Goal: Purchase product/service

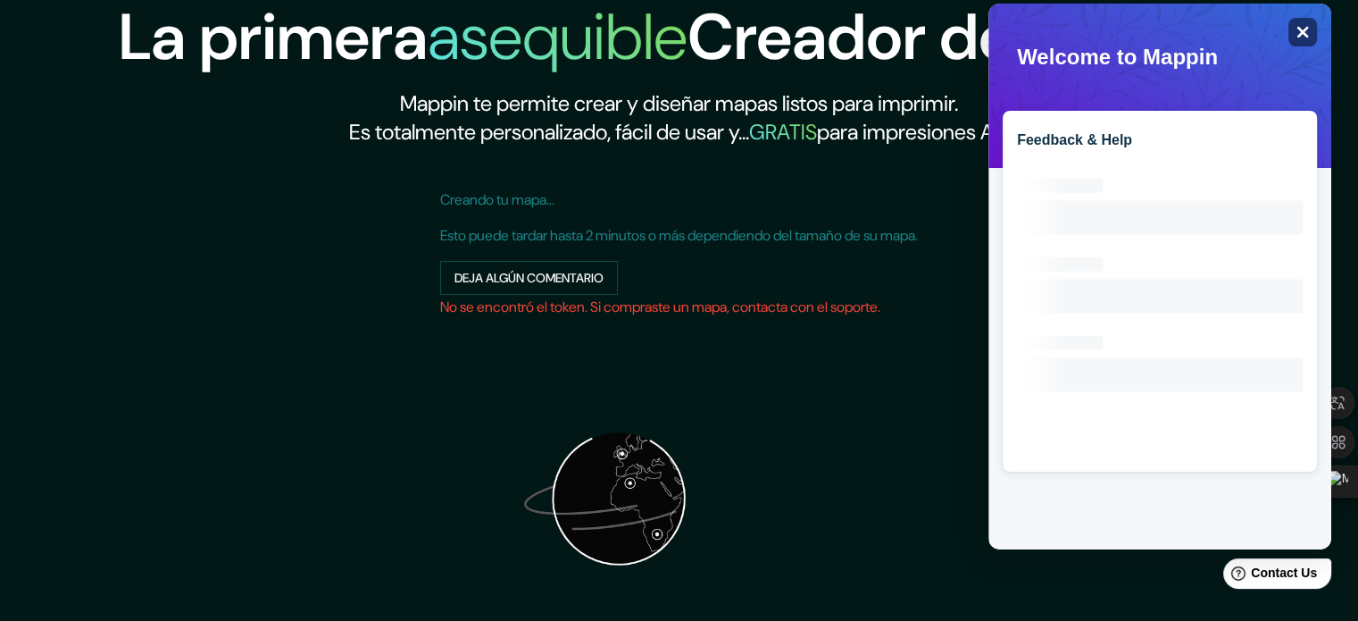
click at [1299, 35] on icon "Close" at bounding box center [1304, 33] width 12 height 12
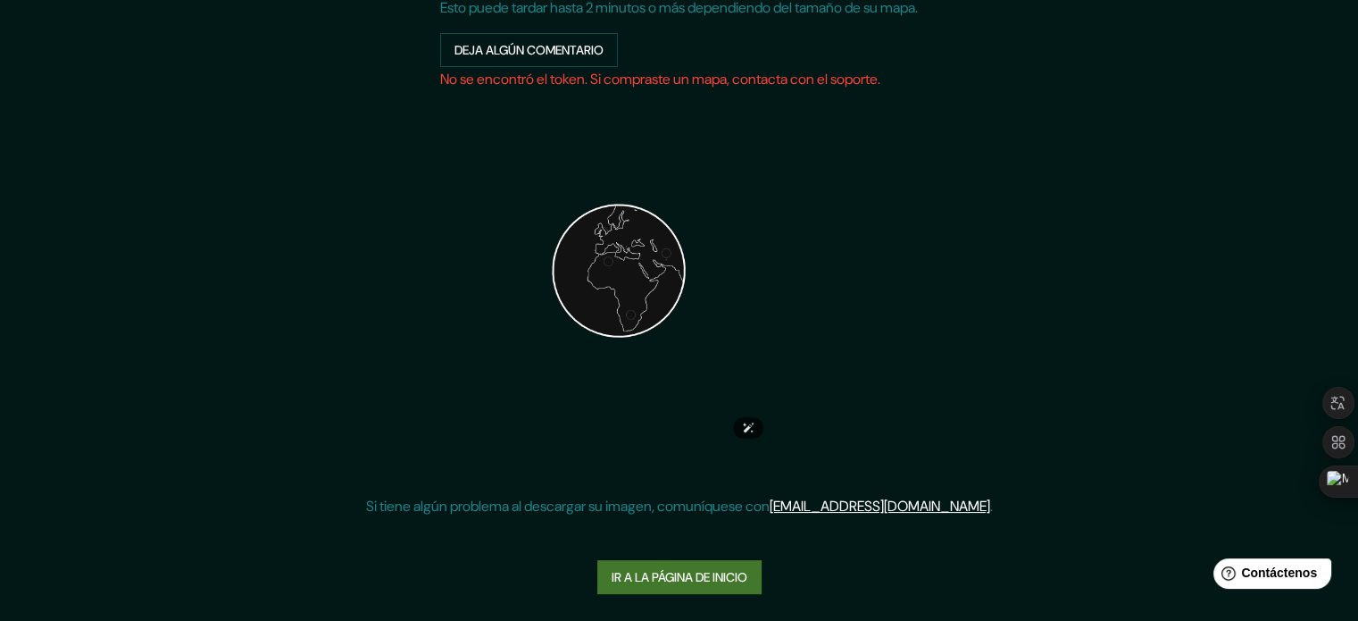
scroll to position [227, 0]
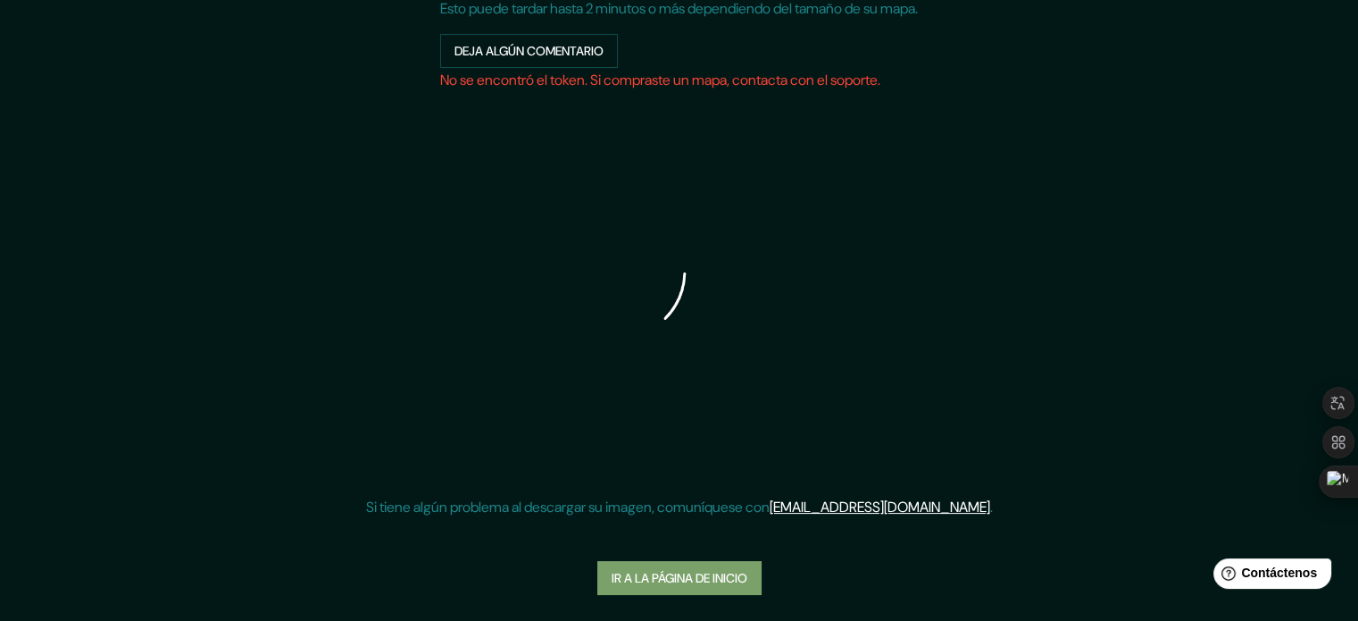
click at [688, 574] on font "Ir a la página de inicio" at bounding box center [680, 578] width 136 height 16
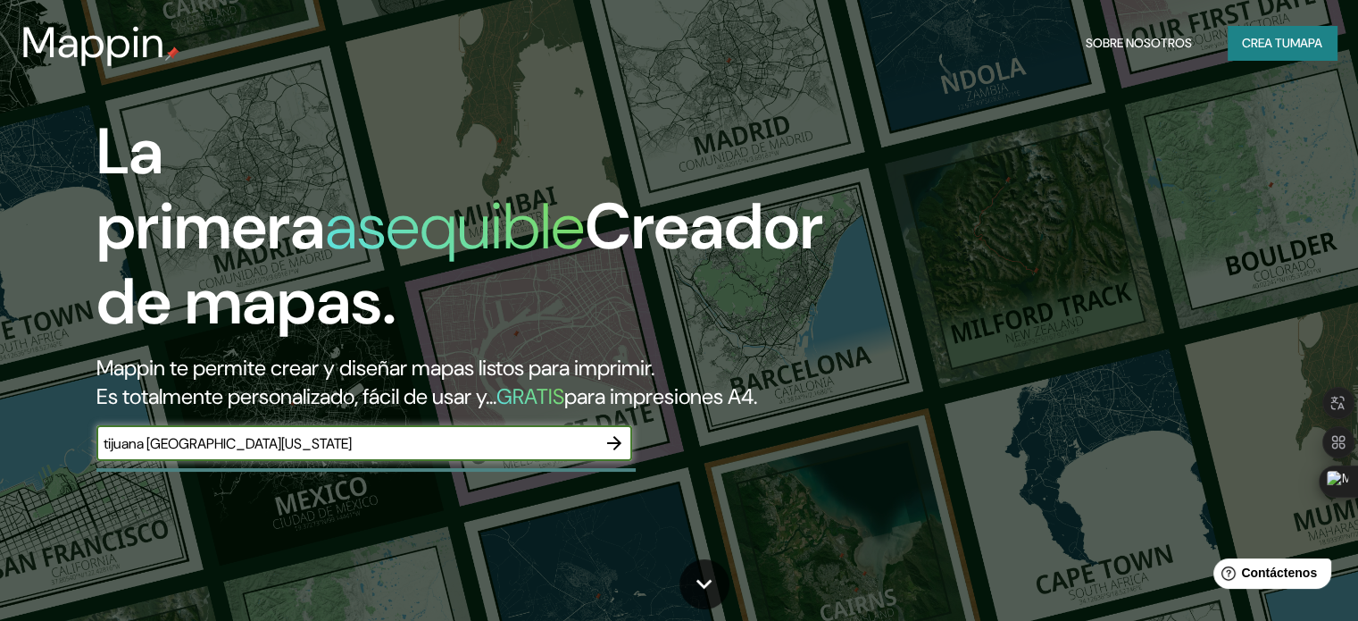
type input "tijuana [GEOGRAPHIC_DATA][US_STATE]"
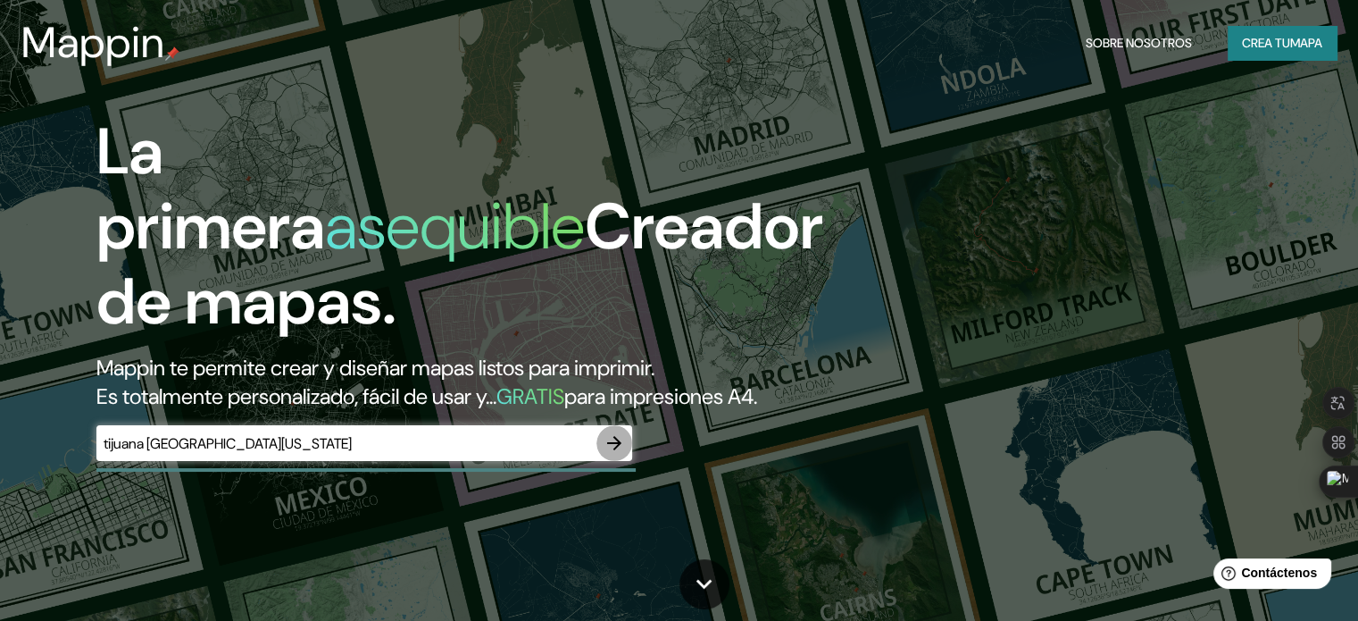
click at [618, 454] on icon "button" at bounding box center [614, 442] width 21 height 21
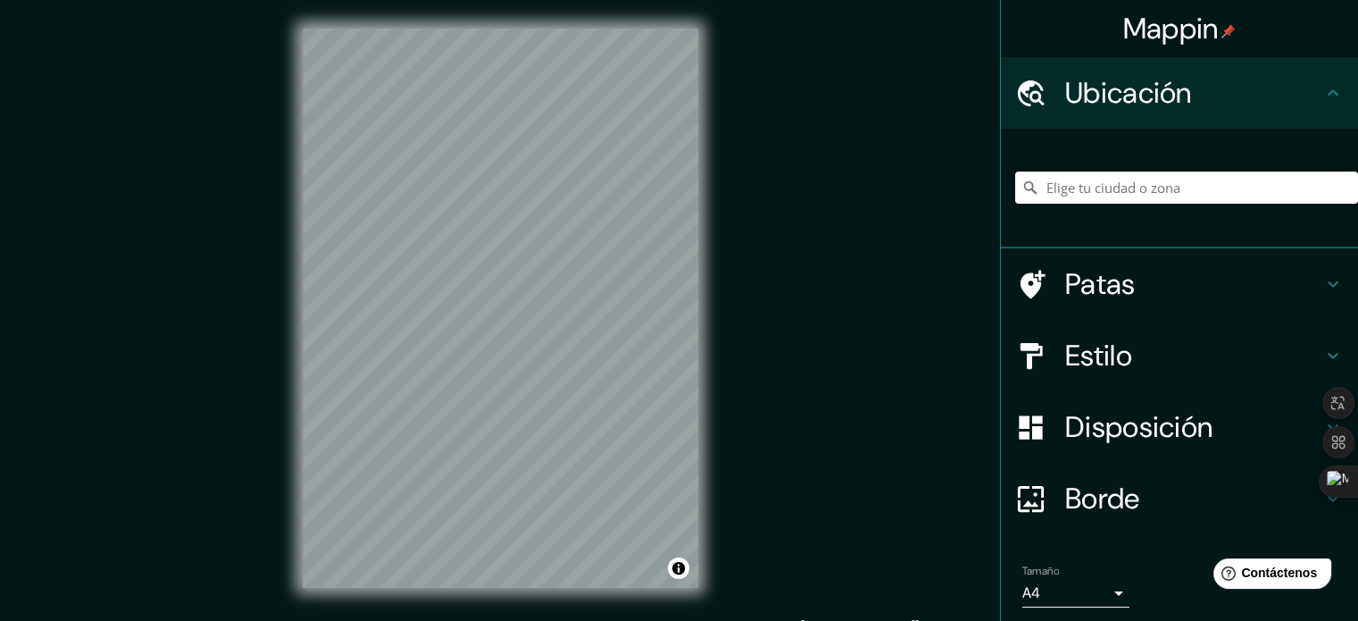
click at [1158, 196] on input "Elige tu ciudad o zona" at bounding box center [1186, 187] width 343 height 32
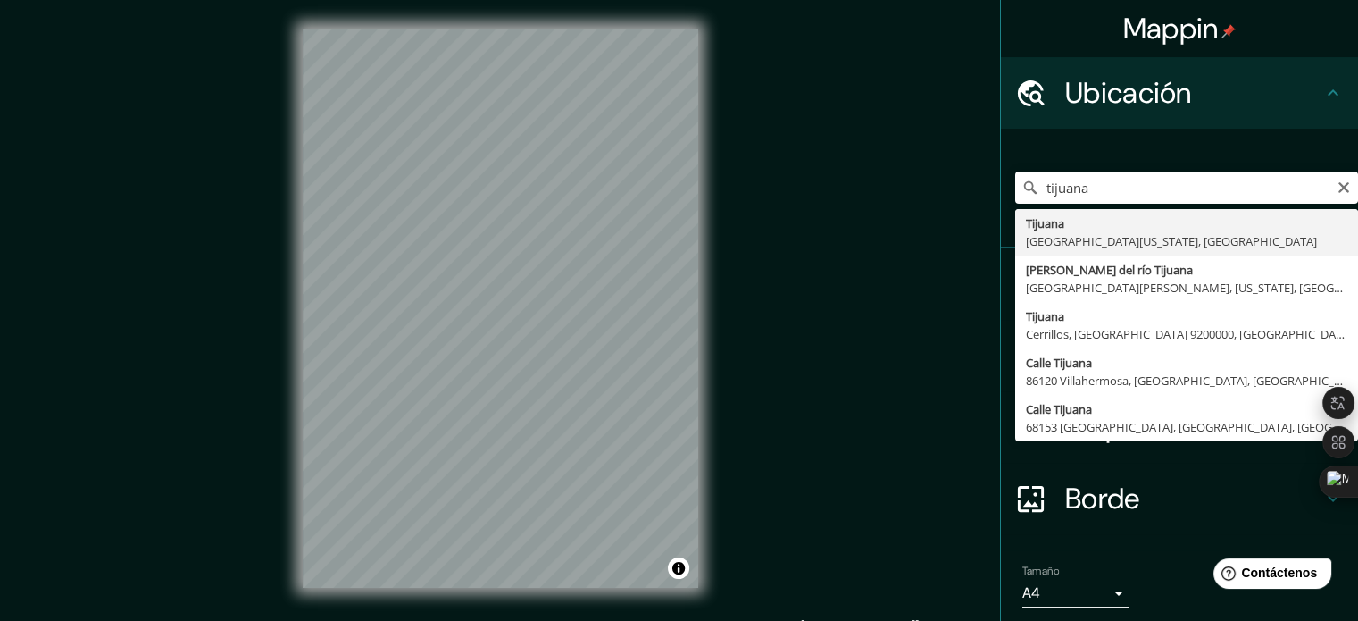
type input "Tijuana, [GEOGRAPHIC_DATA][US_STATE], [GEOGRAPHIC_DATA]"
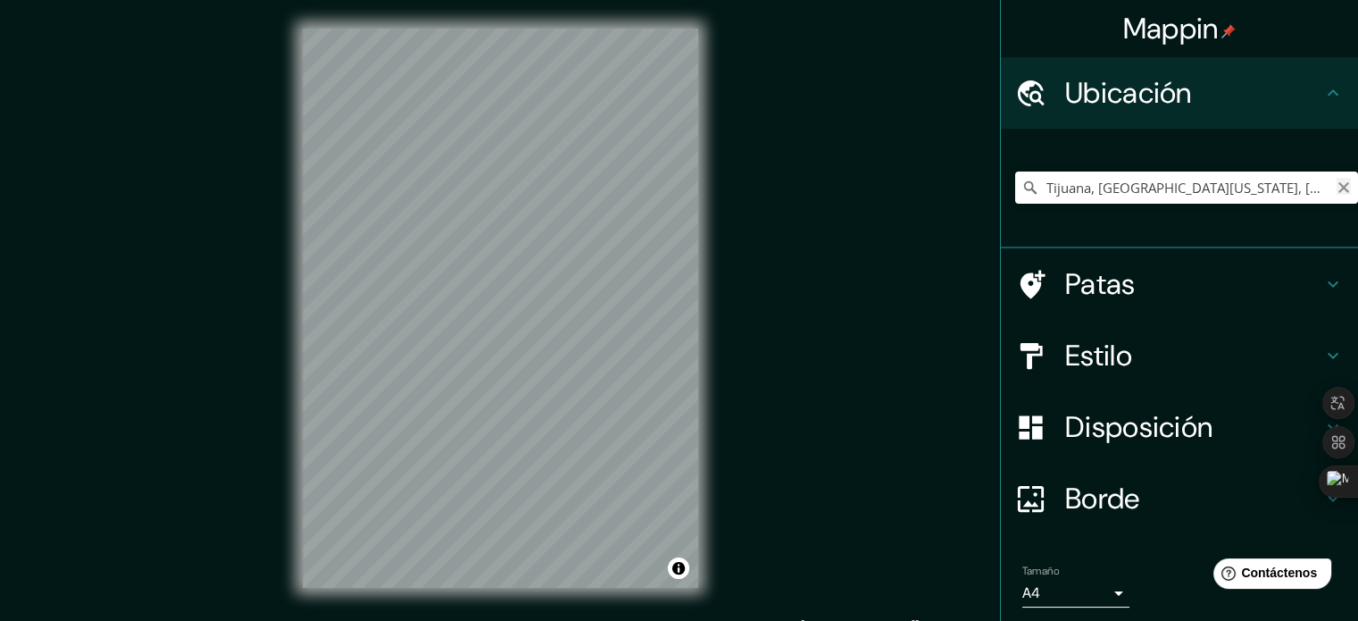
click at [1339, 189] on icon "Claro" at bounding box center [1344, 187] width 11 height 11
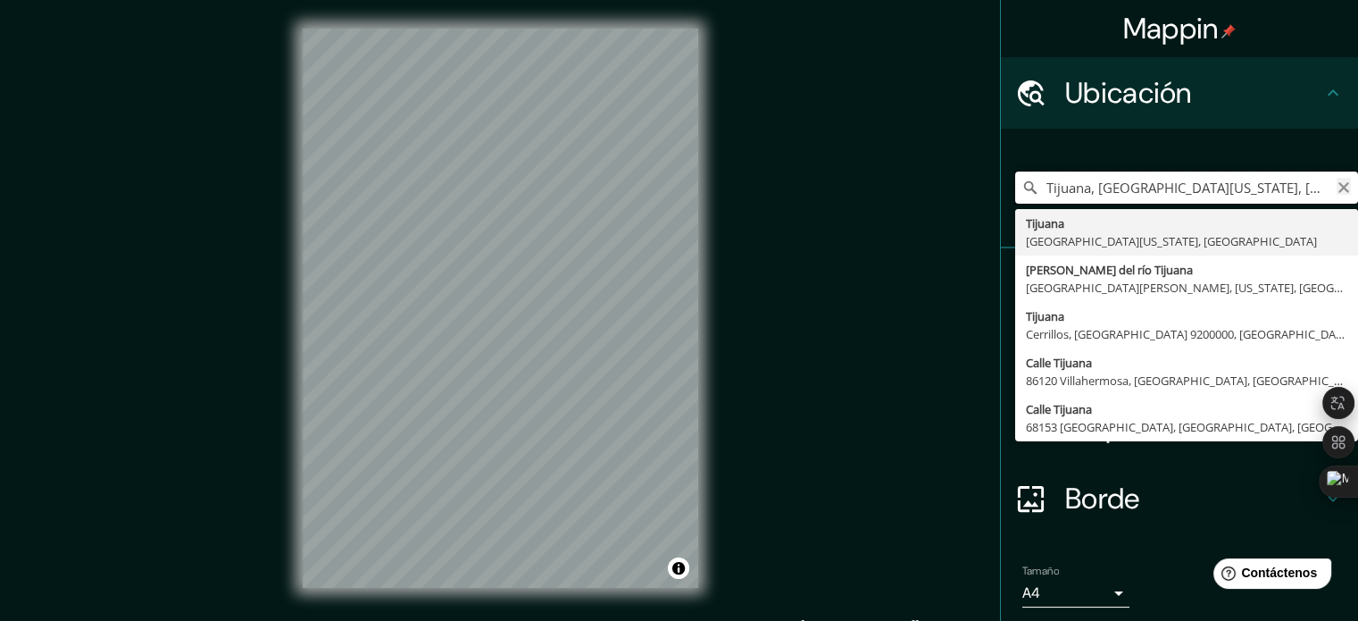
type input "Tijuana, [GEOGRAPHIC_DATA][US_STATE], [GEOGRAPHIC_DATA]"
click at [1337, 186] on icon "Claro" at bounding box center [1344, 187] width 14 height 14
click at [1049, 186] on input "col gas y anexa tijuana" at bounding box center [1186, 187] width 343 height 32
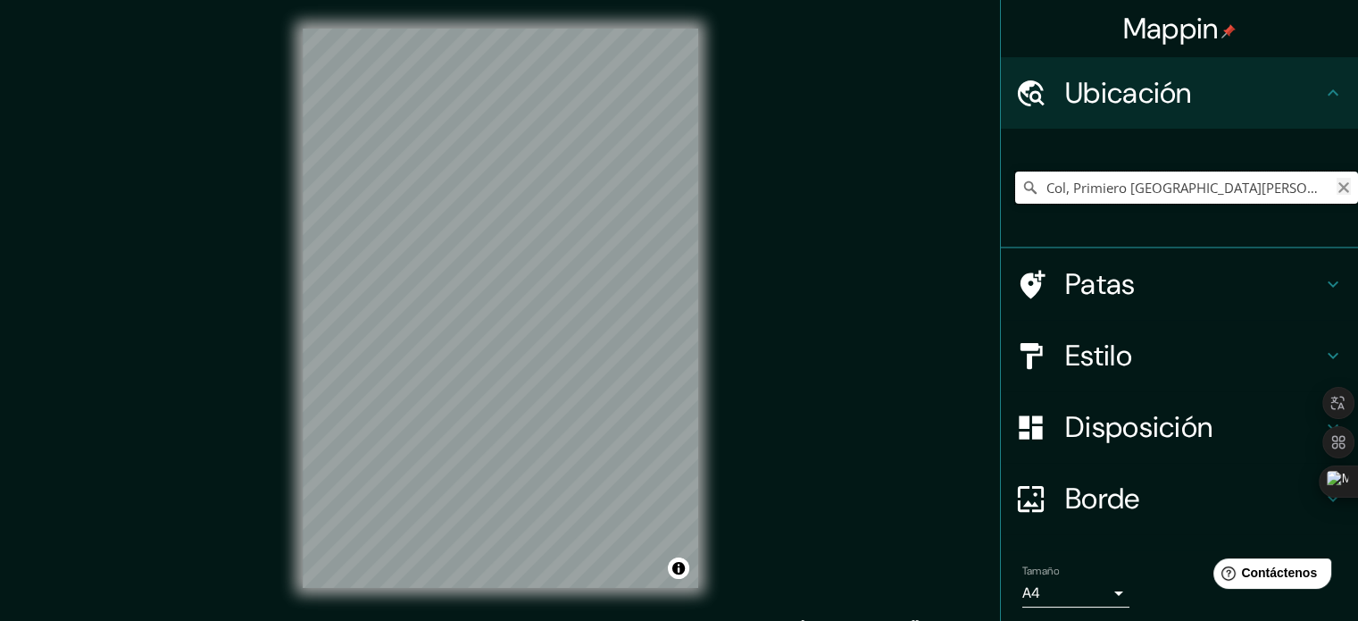
type input "Col, Primiero [GEOGRAPHIC_DATA][PERSON_NAME], [GEOGRAPHIC_DATA], [GEOGRAPHIC_DA…"
click at [1337, 186] on icon "Claro" at bounding box center [1344, 187] width 14 height 14
type input "Tijuana, [GEOGRAPHIC_DATA][US_STATE], [GEOGRAPHIC_DATA]"
